Goal: Task Accomplishment & Management: Use online tool/utility

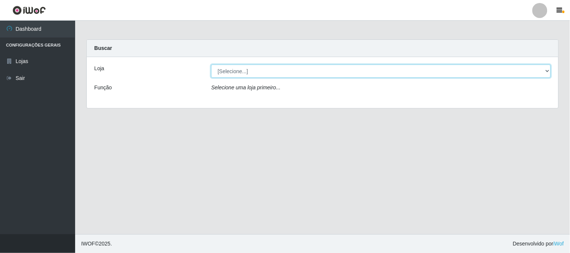
click at [326, 76] on select "[Selecione...] Super Vilton" at bounding box center [381, 71] width 340 height 13
click at [326, 73] on select "[Selecione...] Super Vilton" at bounding box center [381, 71] width 340 height 13
click at [543, 70] on select "[Selecione...] Super Vilton" at bounding box center [381, 71] width 340 height 13
select select "379"
click at [211, 65] on select "[Selecione...] Super Vilton" at bounding box center [381, 71] width 340 height 13
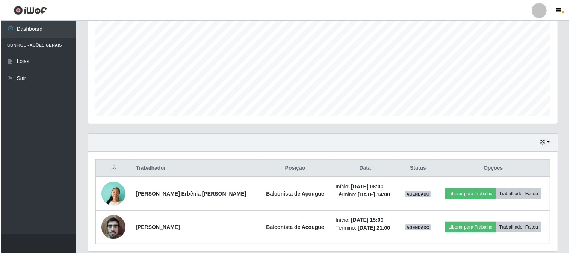
scroll to position [167, 0]
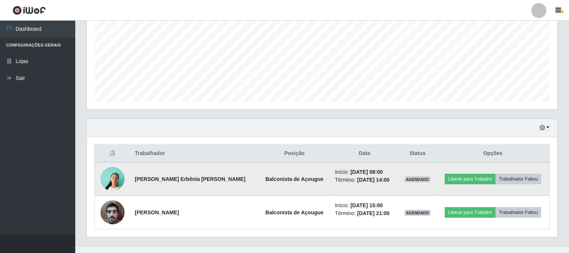
click at [452, 186] on td "Liberar para Trabalho Trabalhador Faltou" at bounding box center [492, 179] width 113 height 34
click at [452, 182] on button "Liberar para Trabalho" at bounding box center [470, 179] width 51 height 11
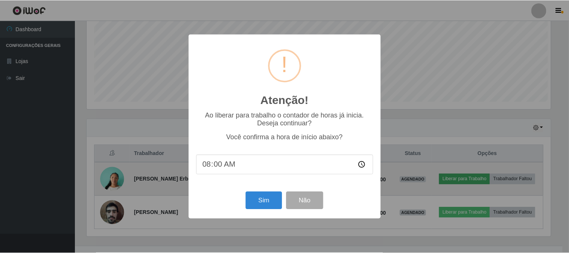
scroll to position [156, 465]
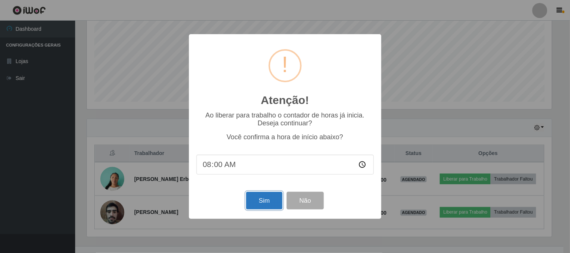
click at [265, 202] on button "Sim" at bounding box center [264, 201] width 36 height 18
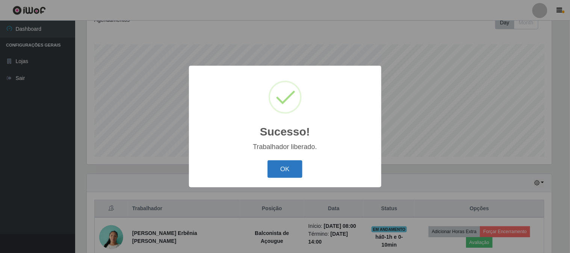
click at [276, 167] on button "OK" at bounding box center [285, 170] width 35 height 18
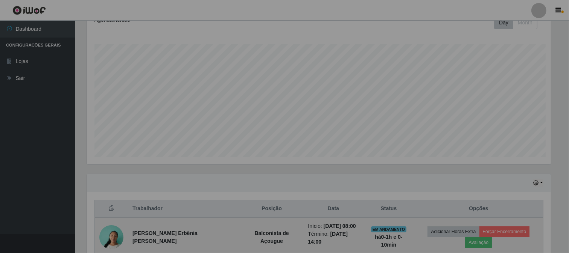
scroll to position [156, 470]
